Goal: Transaction & Acquisition: Purchase product/service

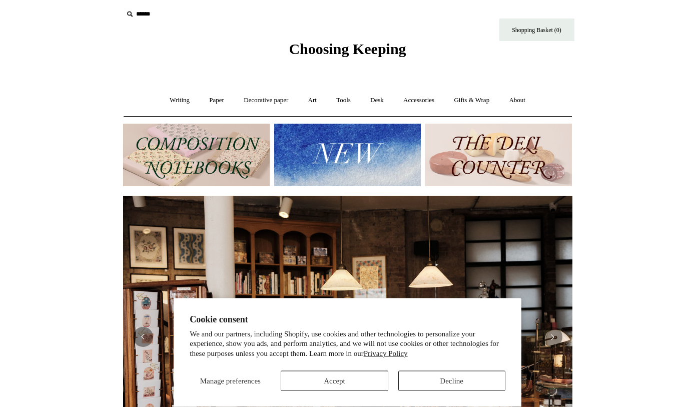
scroll to position [4, 0]
click at [368, 154] on img at bounding box center [347, 155] width 147 height 63
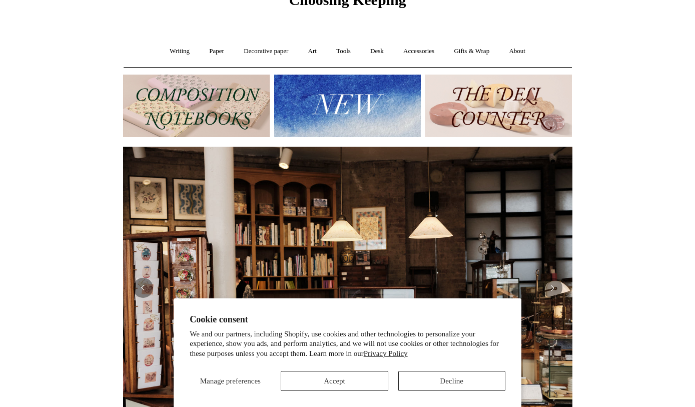
click at [201, 112] on img at bounding box center [196, 106] width 147 height 63
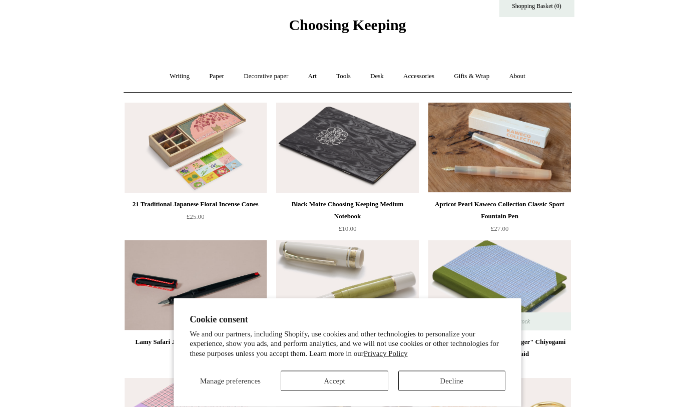
scroll to position [28, 0]
click at [357, 391] on button "Accept" at bounding box center [334, 381] width 107 height 20
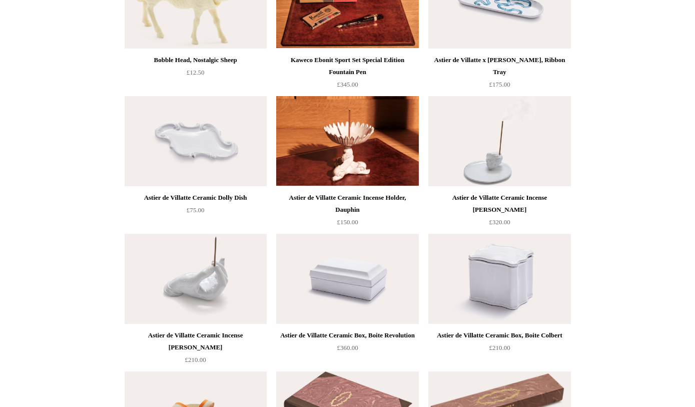
scroll to position [846, 0]
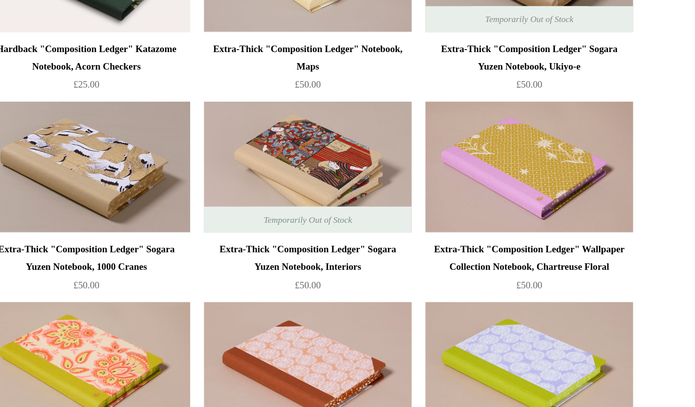
scroll to position [1205, 0]
click at [428, 164] on img at bounding box center [499, 209] width 142 height 90
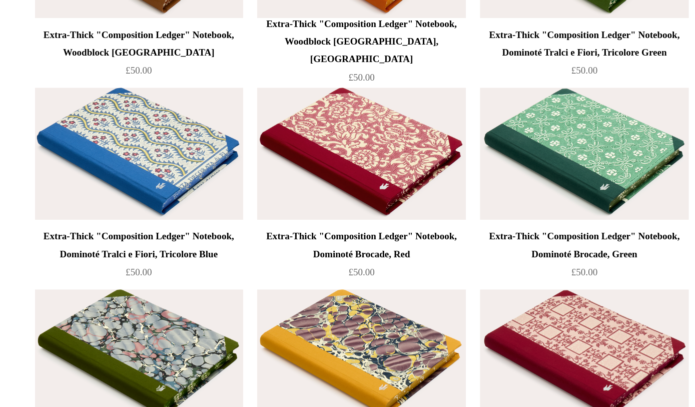
scroll to position [3374, 0]
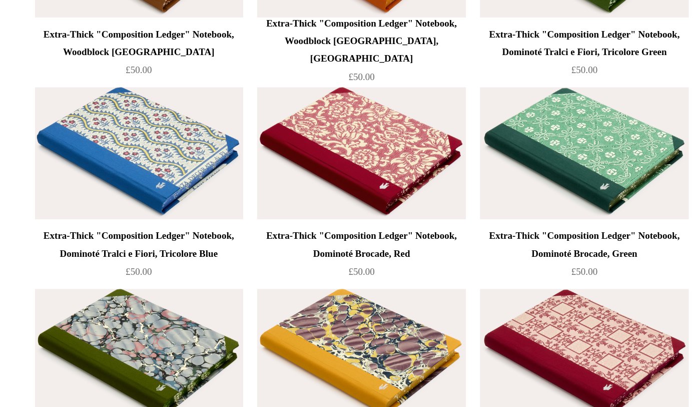
click at [125, 116] on img at bounding box center [196, 105] width 142 height 90
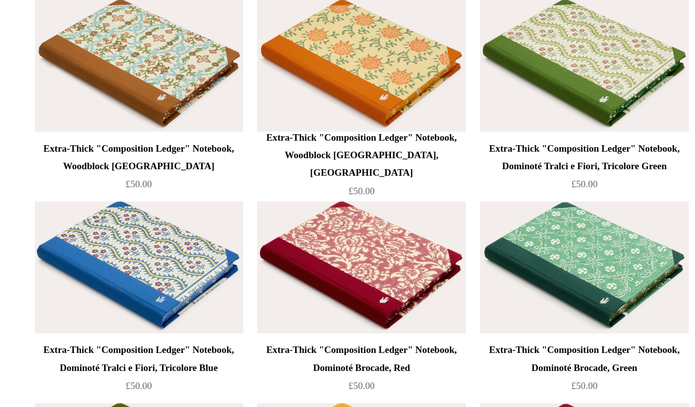
scroll to position [3292, 0]
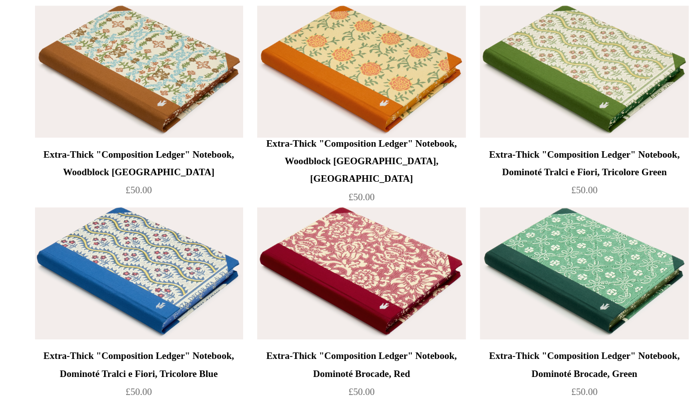
click at [428, 54] on img at bounding box center [499, 49] width 142 height 90
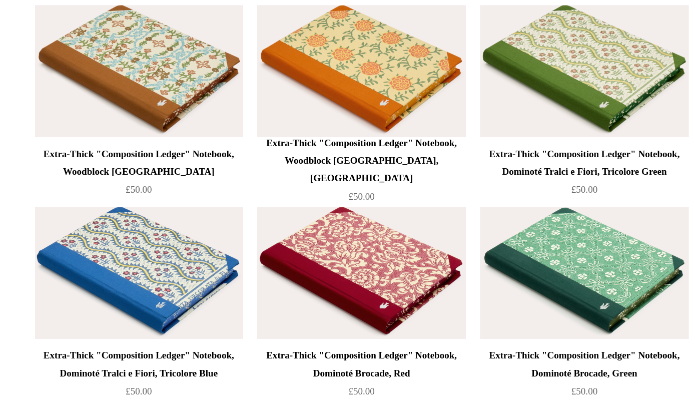
click at [125, 270] on img at bounding box center [196, 315] width 142 height 90
click at [428, 133] on img at bounding box center [499, 178] width 142 height 90
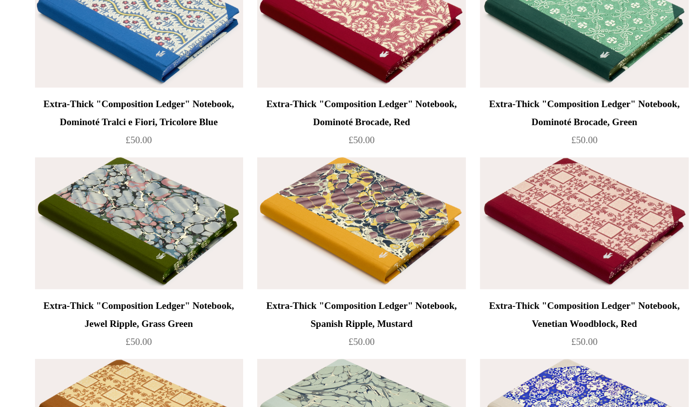
scroll to position [3368, 0]
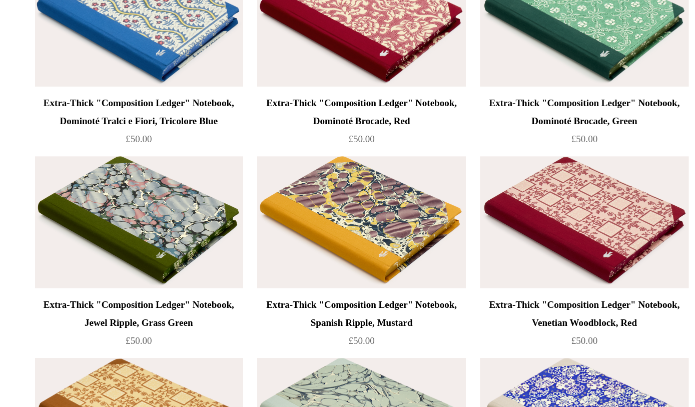
click at [125, 203] on img at bounding box center [196, 248] width 142 height 90
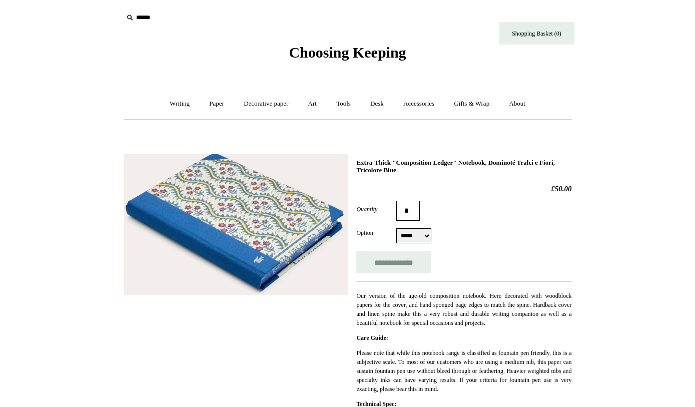
click at [265, 234] on img at bounding box center [236, 225] width 224 height 142
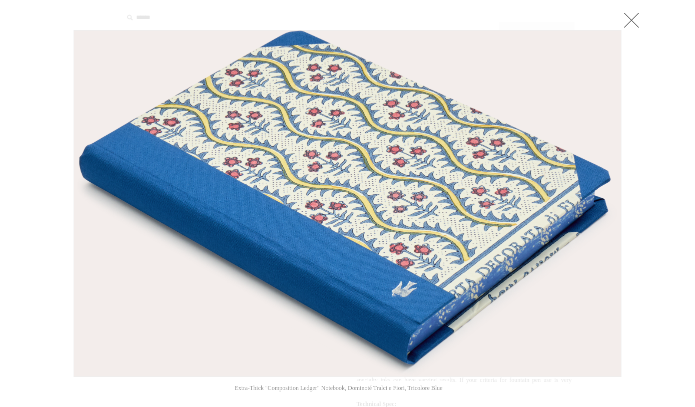
click at [639, 24] on link at bounding box center [632, 20] width 20 height 20
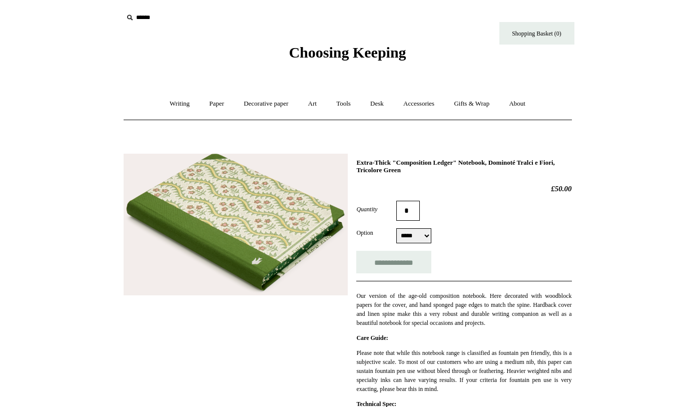
click at [260, 234] on img at bounding box center [236, 225] width 224 height 142
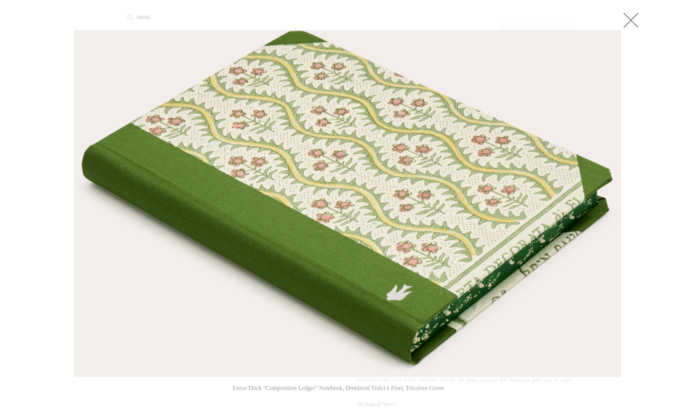
click at [636, 17] on link at bounding box center [631, 20] width 20 height 20
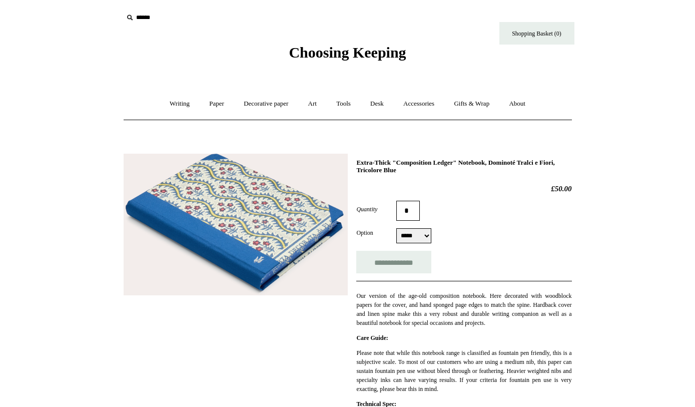
click at [264, 221] on img at bounding box center [236, 225] width 224 height 142
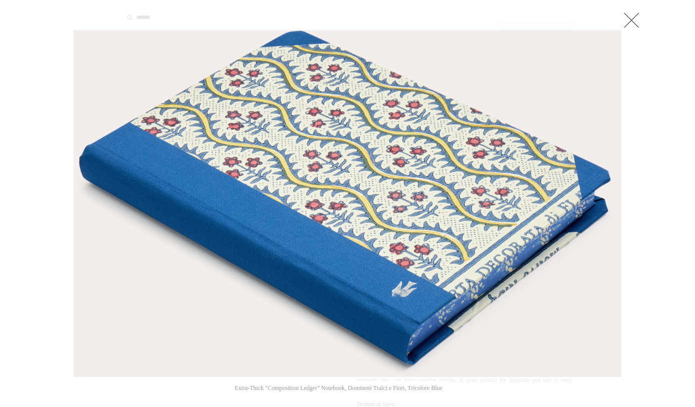
click at [640, 17] on link at bounding box center [632, 20] width 20 height 20
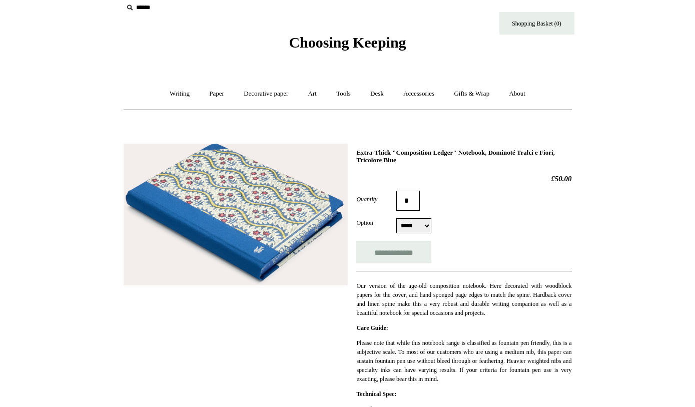
scroll to position [9, 0]
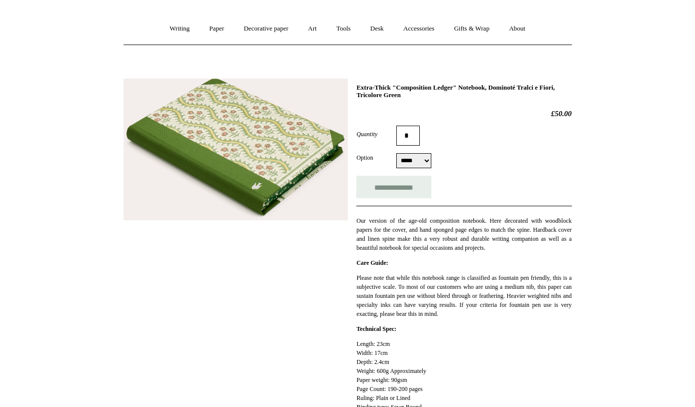
scroll to position [63, 0]
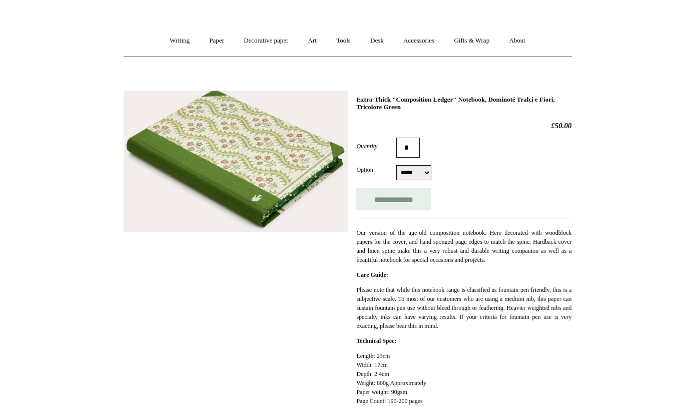
click at [282, 184] on img at bounding box center [236, 162] width 224 height 142
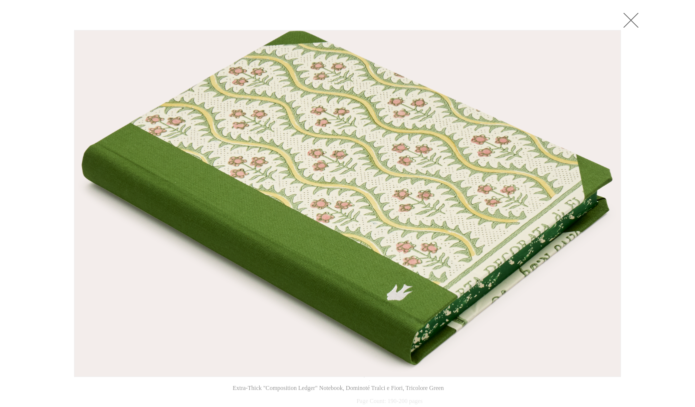
click at [640, 20] on link at bounding box center [631, 20] width 20 height 20
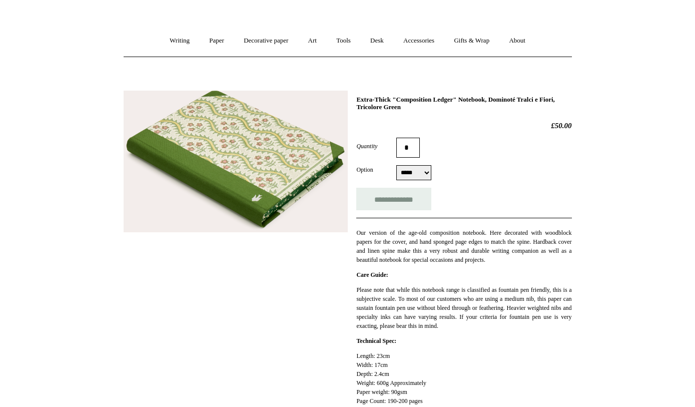
scroll to position [72, 0]
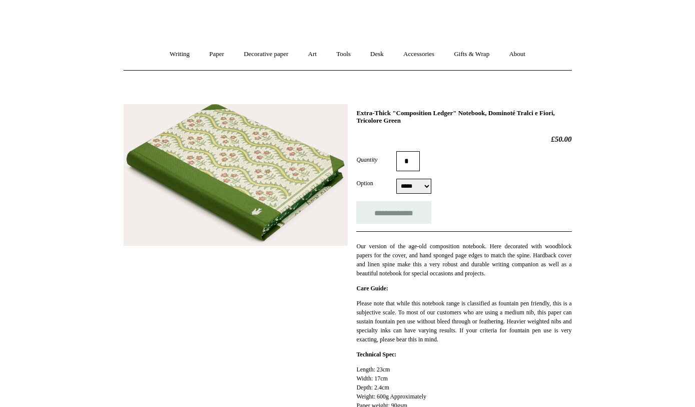
click at [424, 171] on select "***** *****" at bounding box center [413, 163] width 35 height 15
select select "*****"
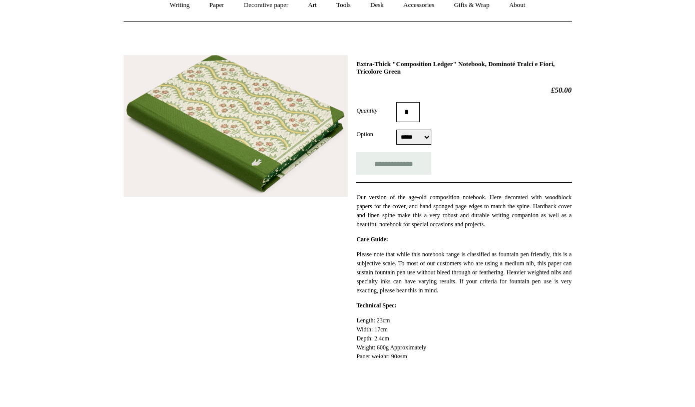
scroll to position [99, 0]
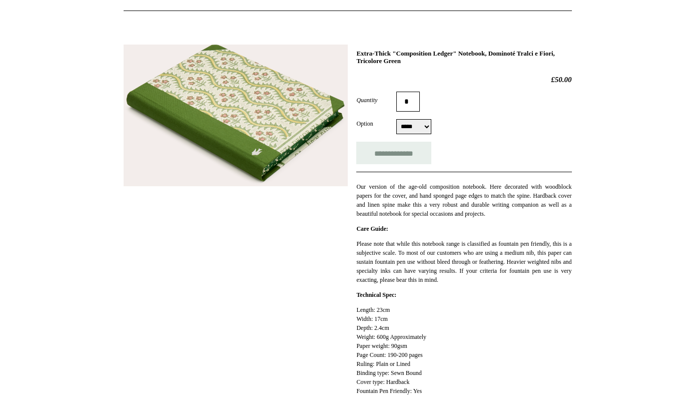
click at [382, 154] on input "**********" at bounding box center [393, 163] width 75 height 23
type input "**********"
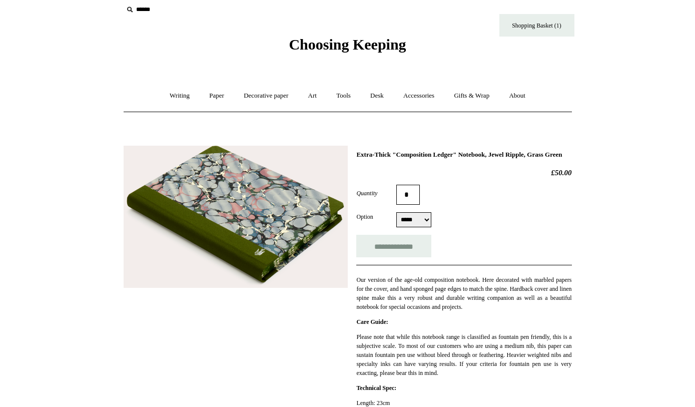
scroll to position [12, 0]
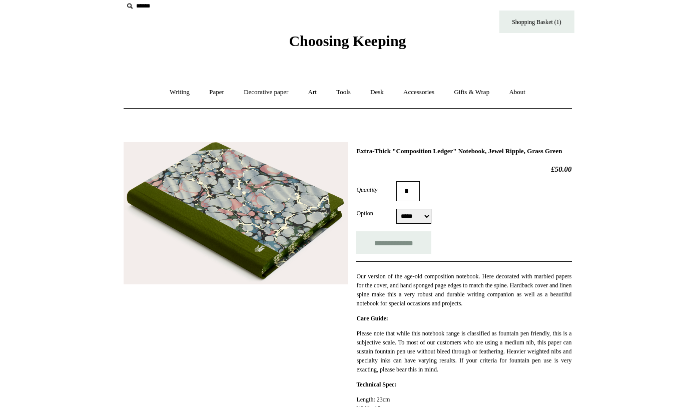
click at [274, 217] on img at bounding box center [236, 213] width 224 height 142
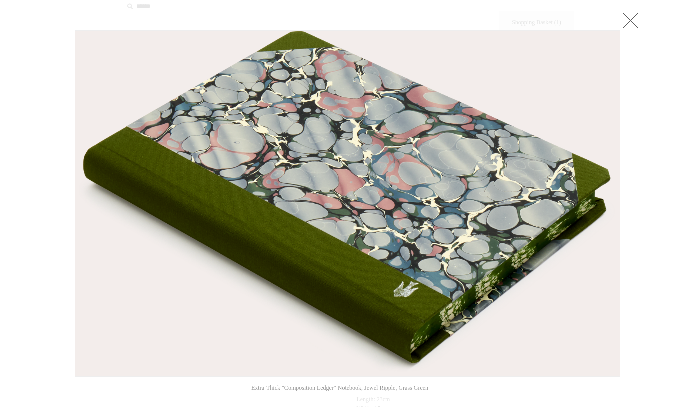
click at [636, 24] on link at bounding box center [631, 20] width 20 height 20
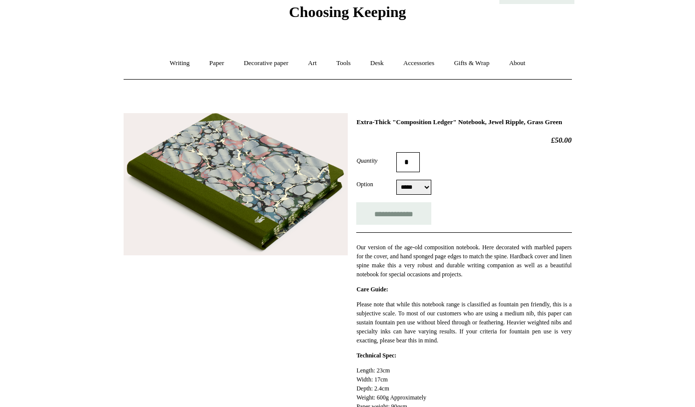
scroll to position [41, 0]
click at [434, 194] on div "Option ***** ***** ***** *****" at bounding box center [463, 187] width 215 height 15
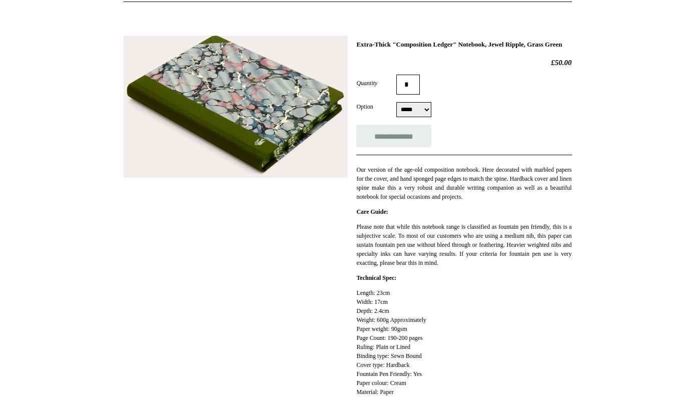
scroll to position [0, 0]
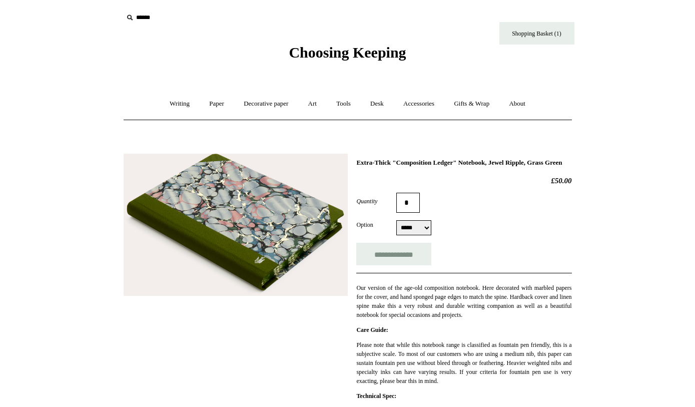
click at [499, 103] on link "Gifts & Wrap +" at bounding box center [472, 104] width 54 height 27
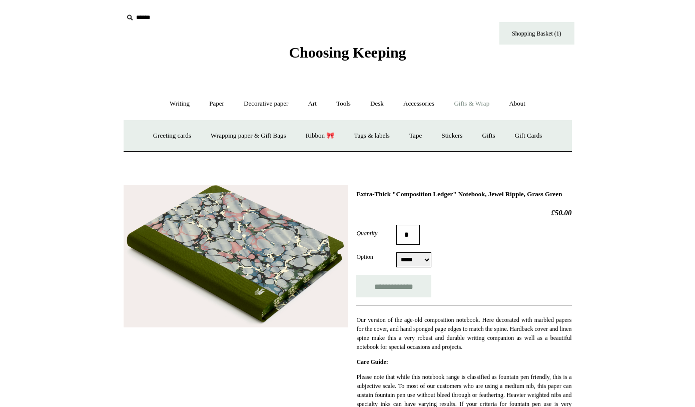
click at [274, 138] on link "Wrapping paper & Gift Bags" at bounding box center [248, 136] width 93 height 27
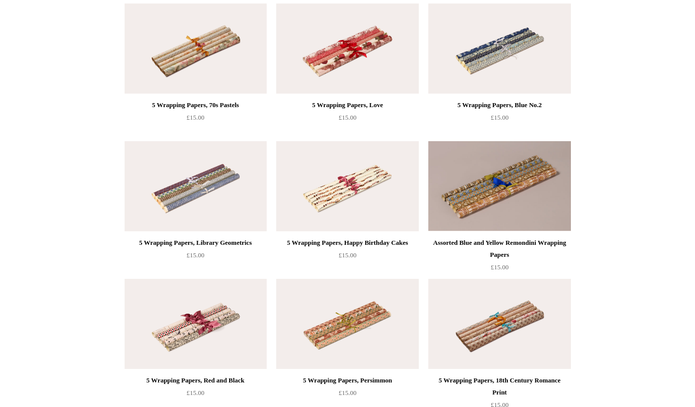
scroll to position [677, 0]
click at [218, 195] on img at bounding box center [196, 186] width 142 height 90
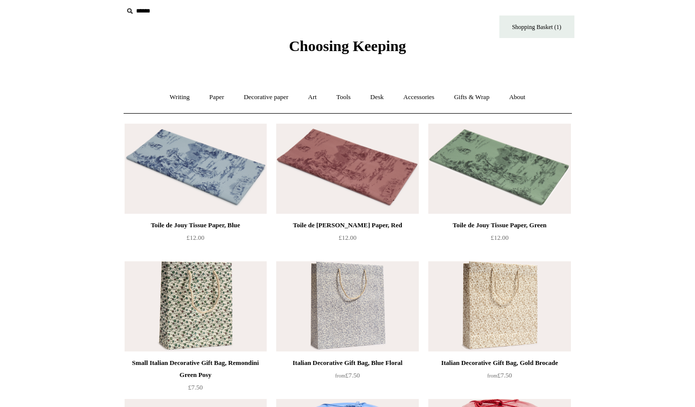
scroll to position [0, 0]
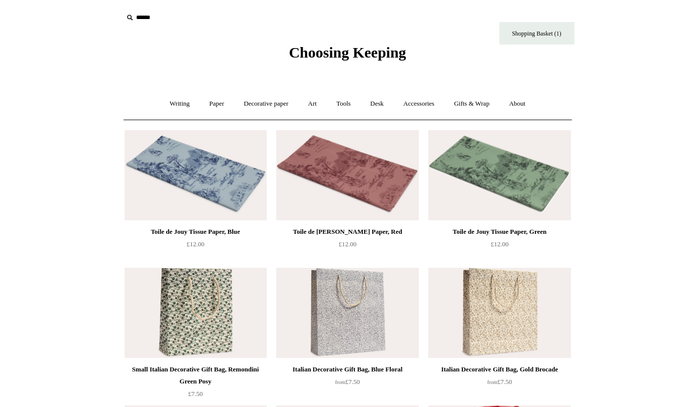
click at [215, 108] on link "Paper +" at bounding box center [216, 104] width 33 height 27
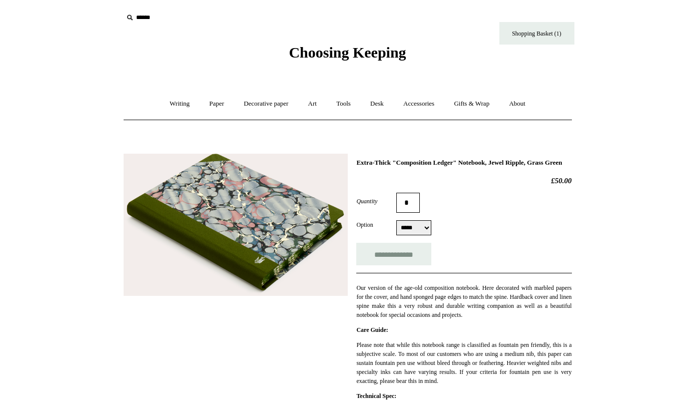
scroll to position [49, 0]
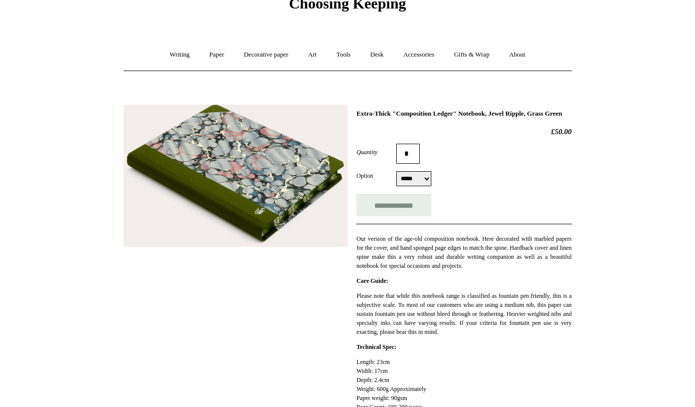
click at [270, 54] on link "Decorative paper +" at bounding box center [266, 55] width 63 height 27
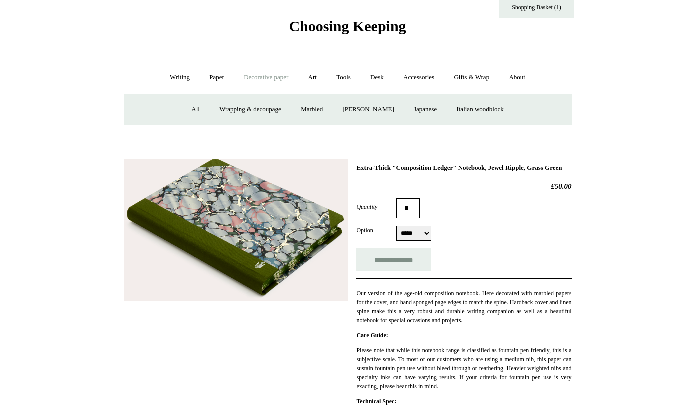
scroll to position [10, 0]
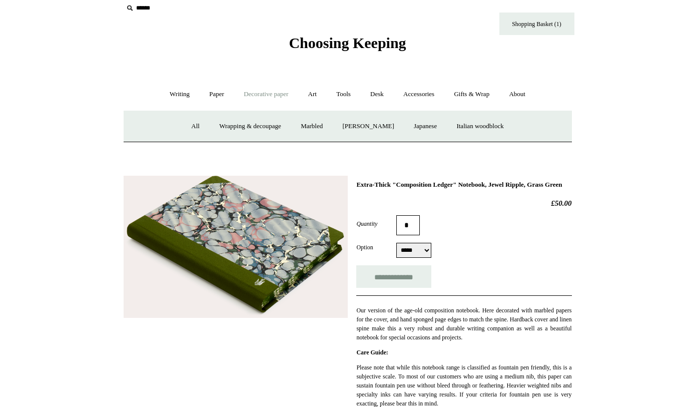
click at [253, 129] on link "Wrapping & decoupage" at bounding box center [250, 126] width 80 height 27
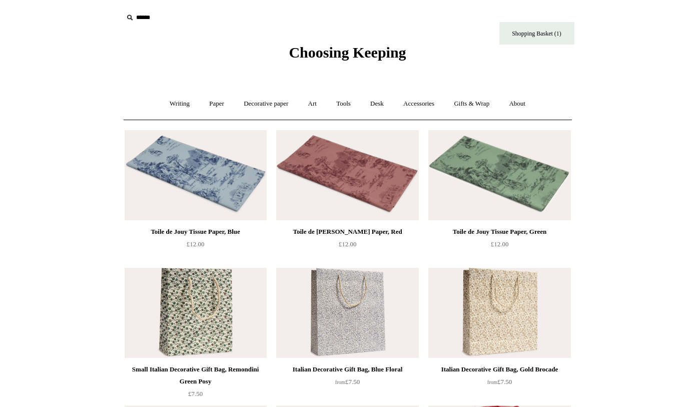
click at [216, 108] on link "Paper +" at bounding box center [216, 104] width 33 height 27
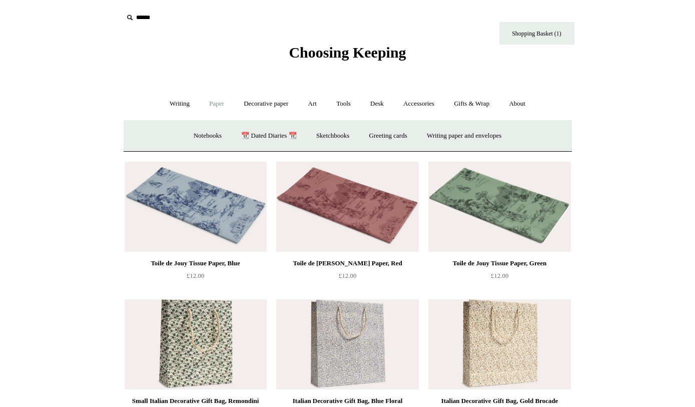
click at [272, 103] on link "Decorative paper +" at bounding box center [266, 104] width 63 height 27
click at [383, 143] on link "[PERSON_NAME]" at bounding box center [368, 136] width 70 height 27
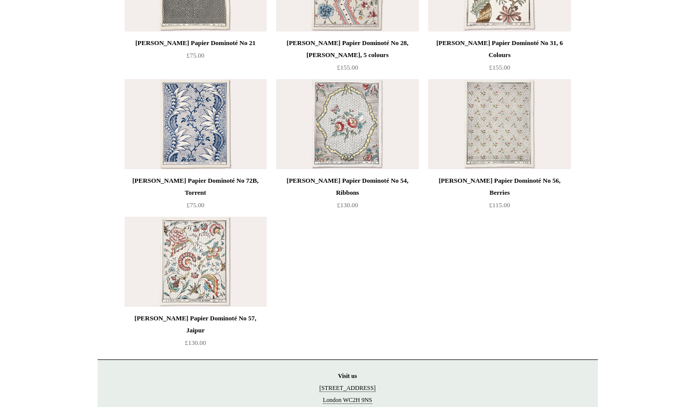
scroll to position [601, 0]
click at [512, 135] on img at bounding box center [499, 125] width 142 height 90
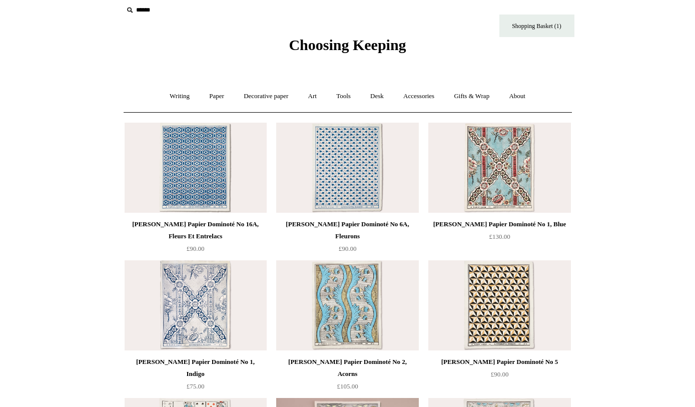
scroll to position [0, 0]
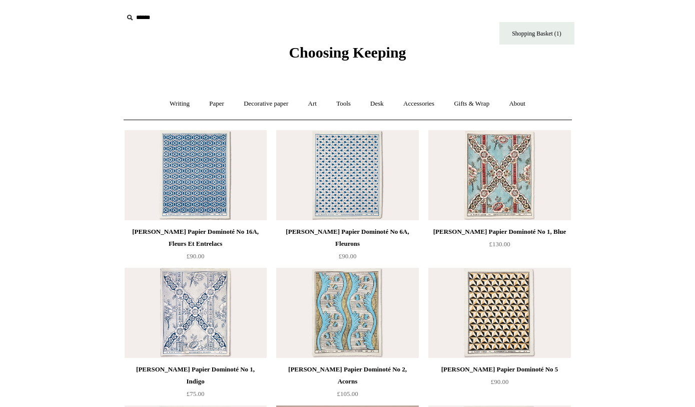
click at [433, 104] on link "Accessories +" at bounding box center [418, 104] width 49 height 27
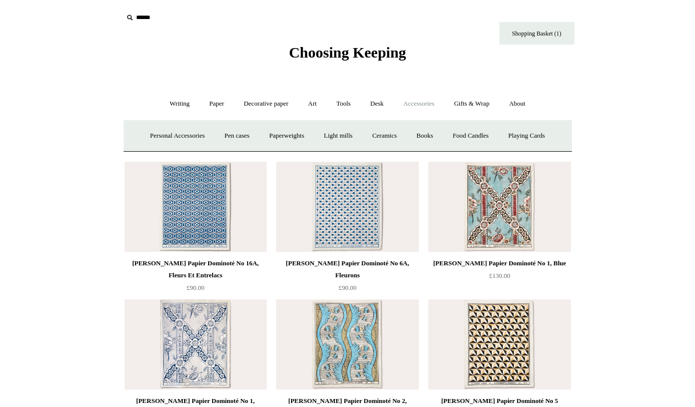
click at [553, 132] on link "Playing Cards" at bounding box center [527, 136] width 55 height 27
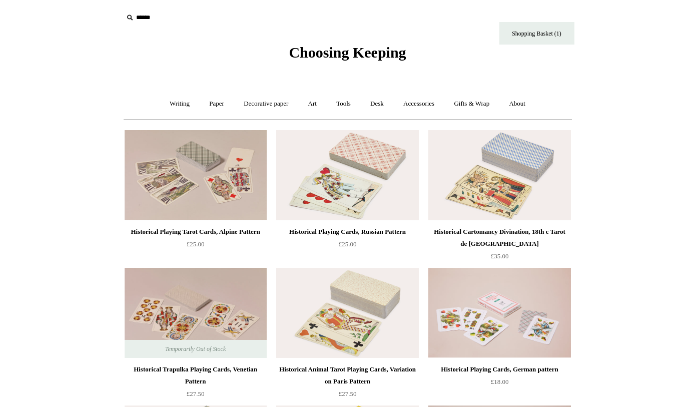
click at [211, 105] on link "Paper +" at bounding box center [216, 104] width 33 height 27
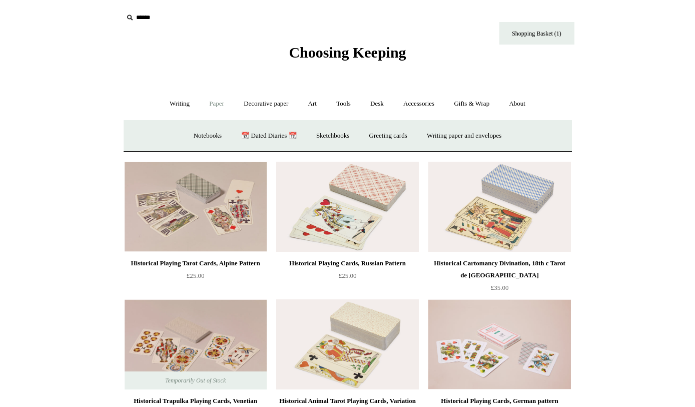
click at [202, 136] on link "Notebooks +" at bounding box center [208, 136] width 46 height 27
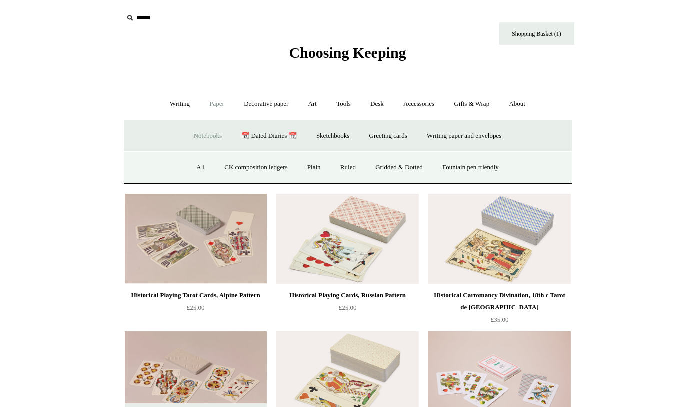
click at [260, 167] on link "CK composition ledgers" at bounding box center [255, 167] width 81 height 27
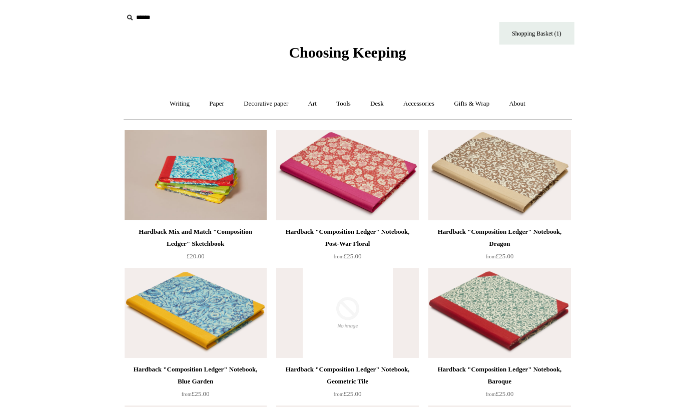
click at [549, 41] on link "Shopping Basket (1)" at bounding box center [537, 33] width 75 height 23
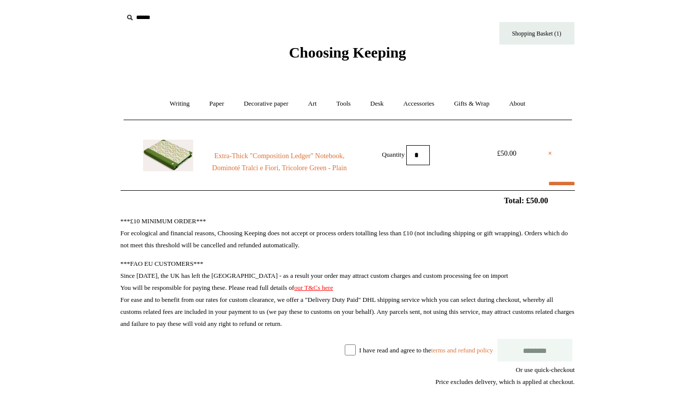
select select "**********"
type input "********"
select select "*******"
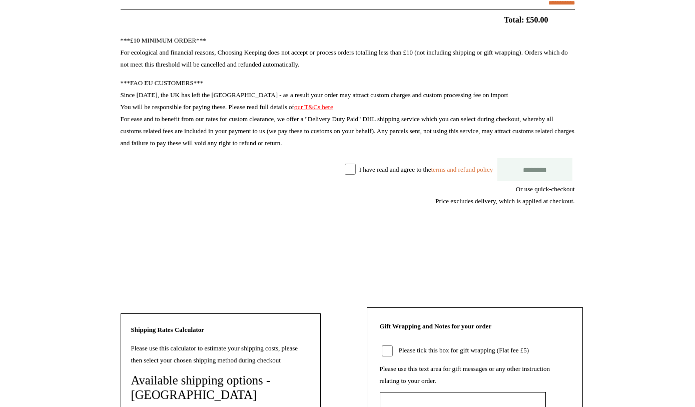
scroll to position [181, 0]
